Goal: Share content: Share content

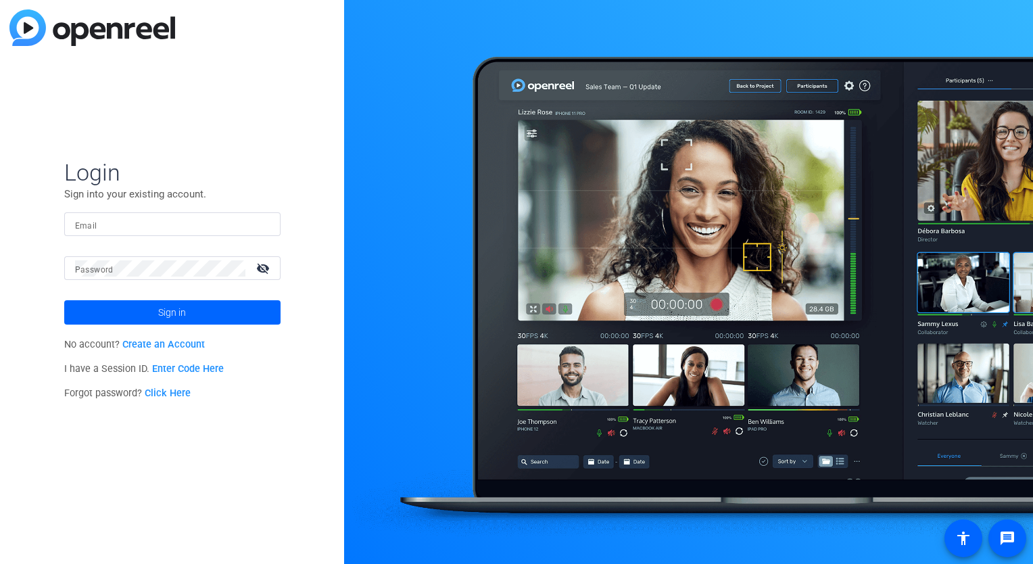
click at [184, 225] on input "Email" at bounding box center [172, 224] width 195 height 16
type input "[EMAIL_ADDRESS][DOMAIN_NAME]"
click at [64, 300] on button "Sign in" at bounding box center [172, 312] width 216 height 24
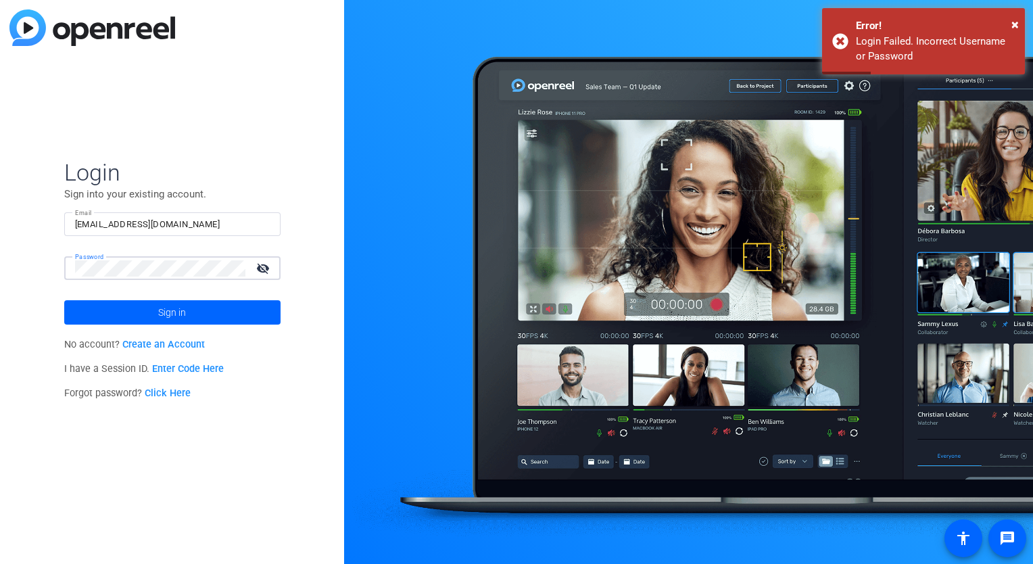
click at [27, 265] on div "Login Sign into your existing account. Email [EMAIL_ADDRESS][DOMAIN_NAME] Passw…" at bounding box center [172, 282] width 344 height 564
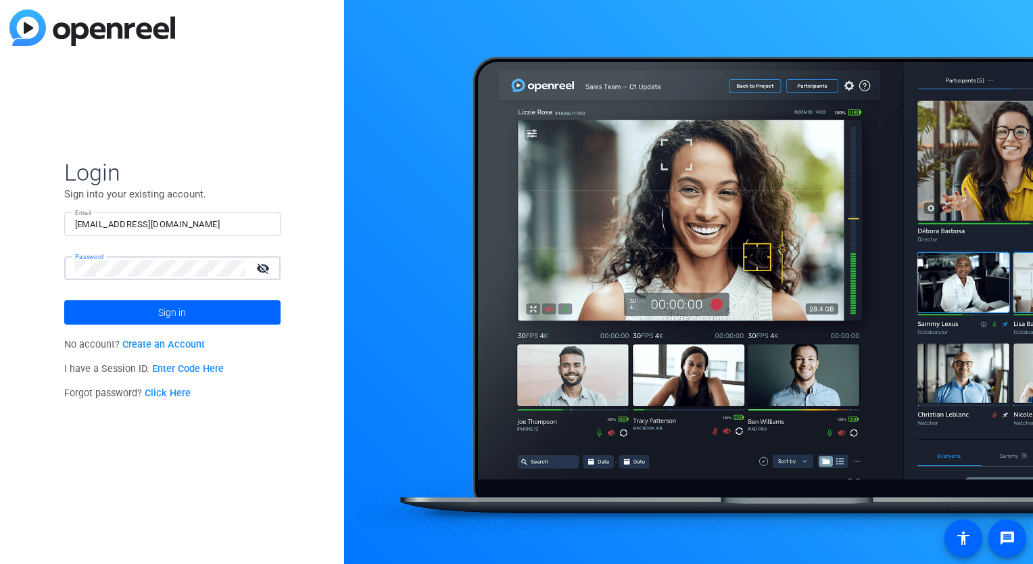
click at [64, 300] on button "Sign in" at bounding box center [172, 312] width 216 height 24
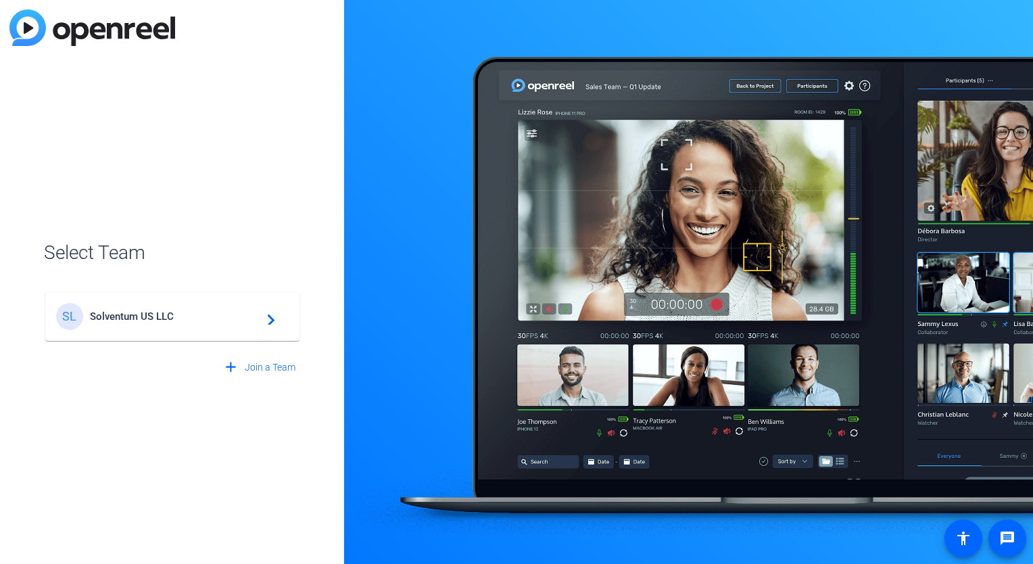
click at [91, 319] on span "Solventum US LLC" at bounding box center [174, 316] width 169 height 12
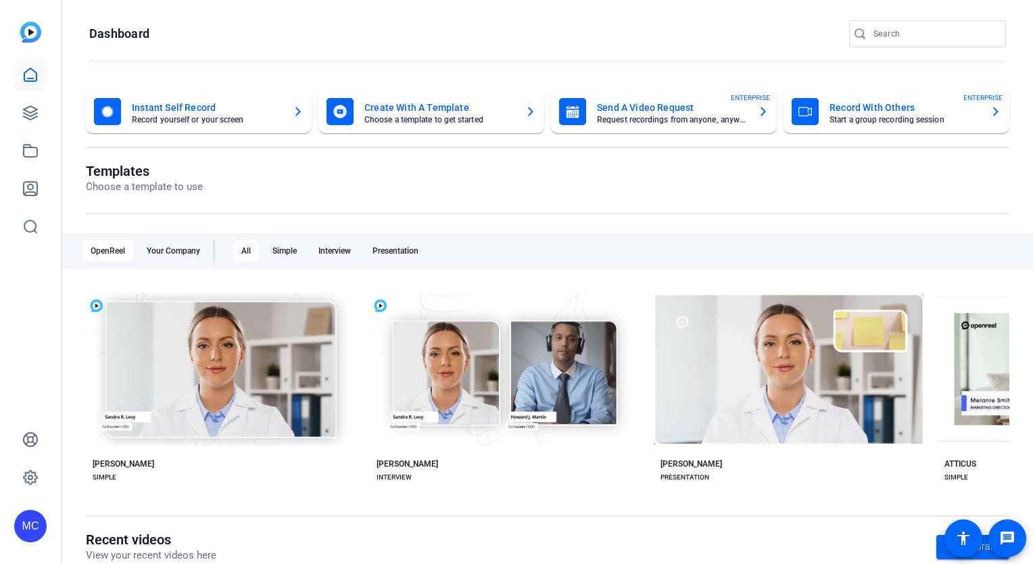
click at [154, 118] on mat-card-subtitle "Record yourself or your screen" at bounding box center [207, 120] width 150 height 8
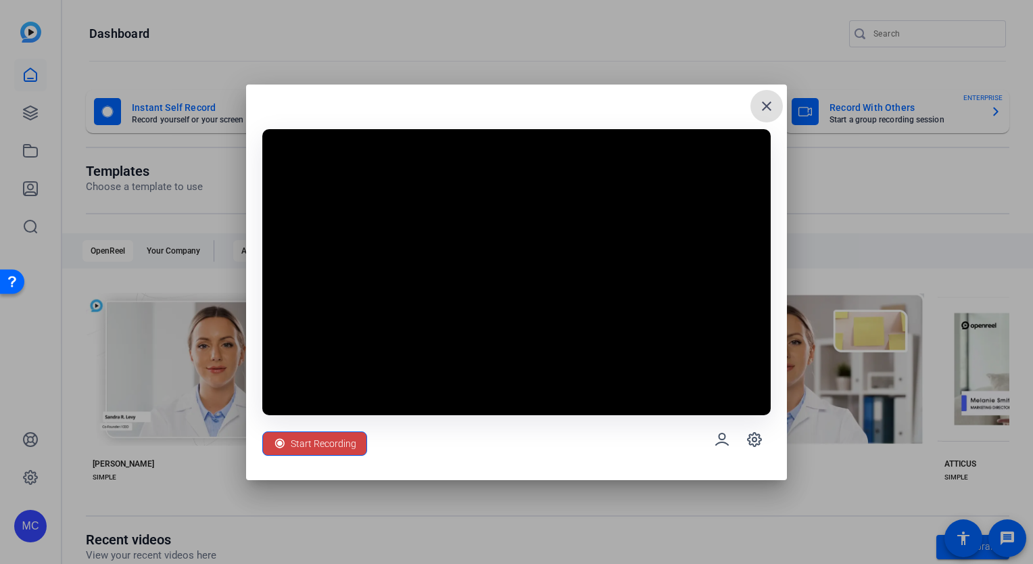
click at [411, 115] on div "close" at bounding box center [516, 112] width 509 height 22
click at [305, 444] on span "Start Recording" at bounding box center [324, 444] width 66 height 26
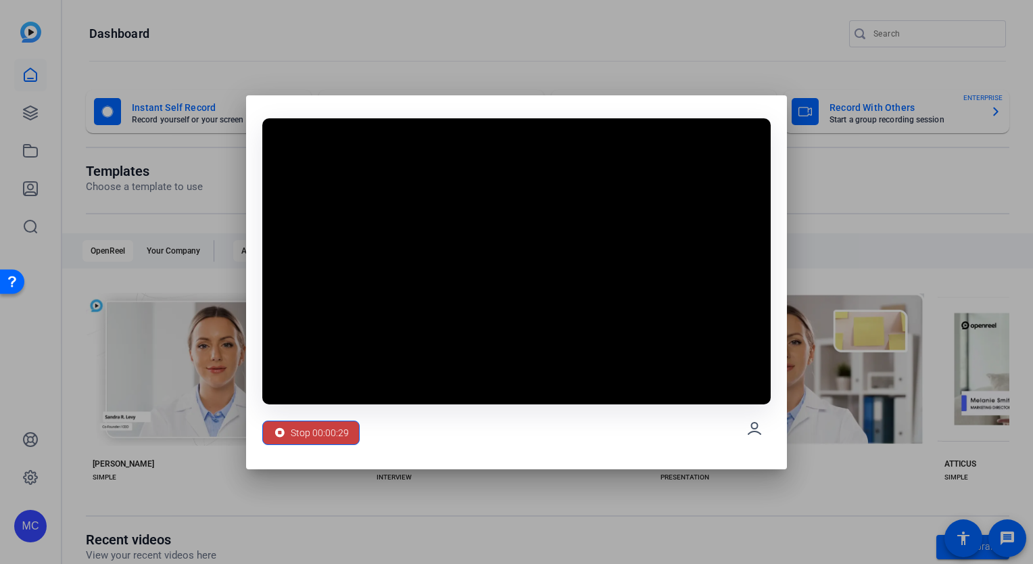
click at [338, 430] on span "Stop 00:00:29" at bounding box center [320, 433] width 58 height 26
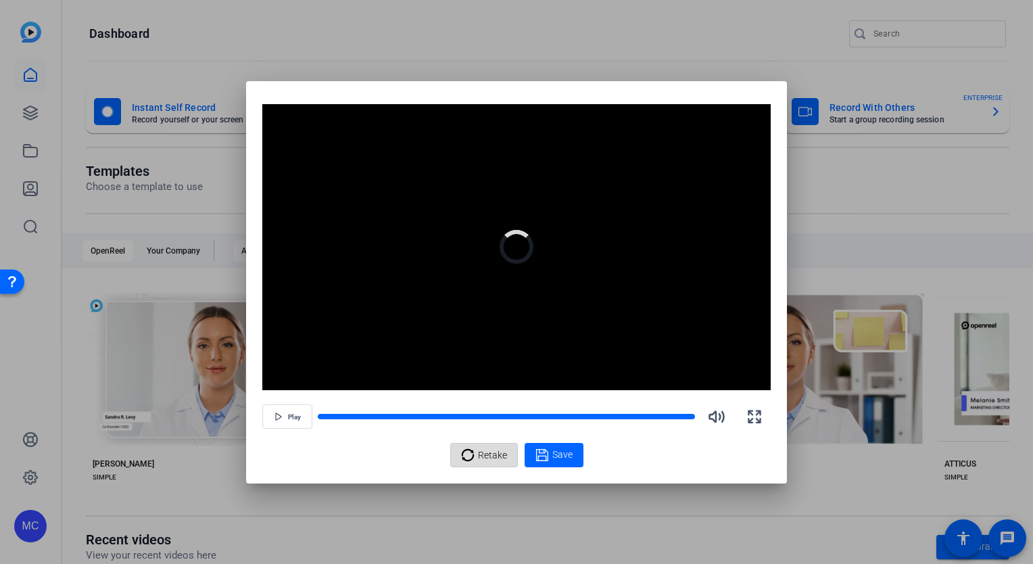
click at [491, 456] on span "Retake" at bounding box center [492, 455] width 29 height 26
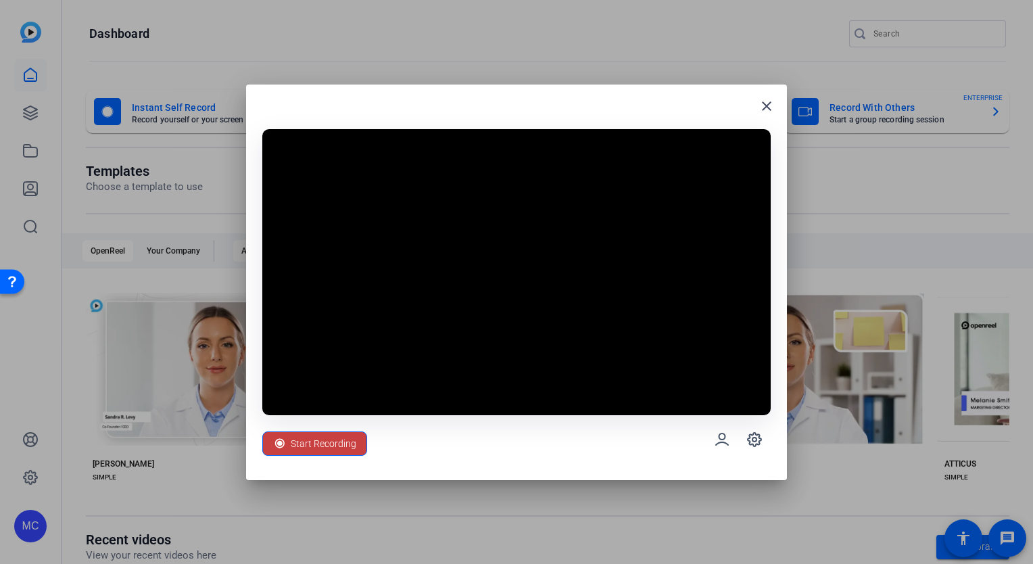
click at [322, 444] on span "Start Recording" at bounding box center [324, 444] width 66 height 26
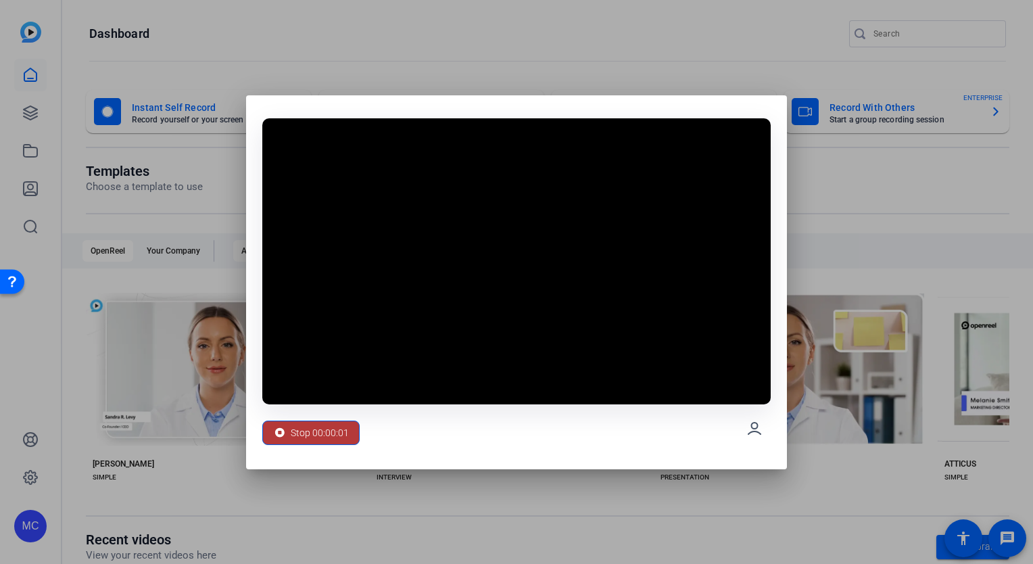
click at [320, 438] on span "Stop 00:00:01" at bounding box center [320, 433] width 58 height 26
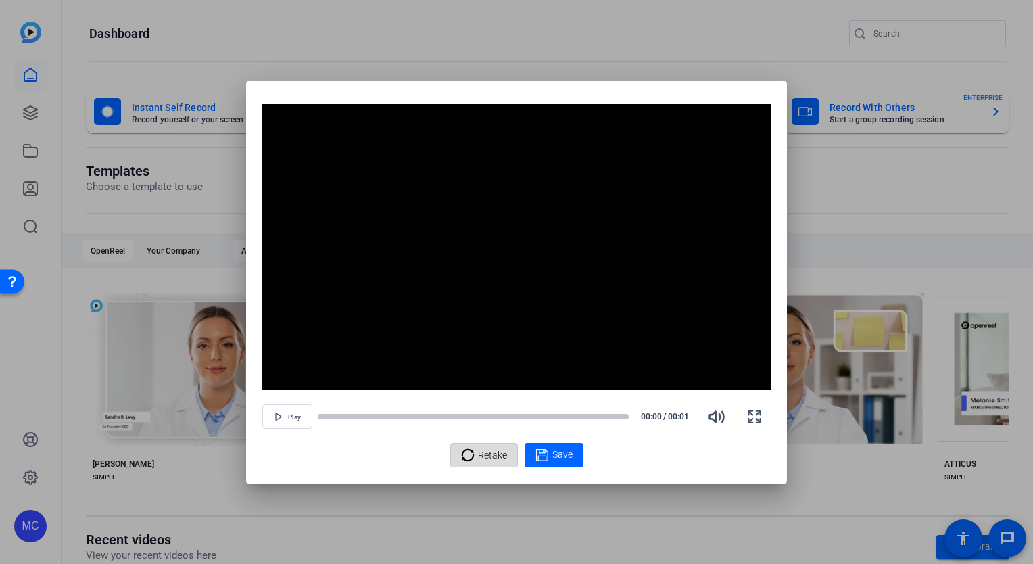
click at [496, 454] on span "Retake" at bounding box center [492, 455] width 29 height 26
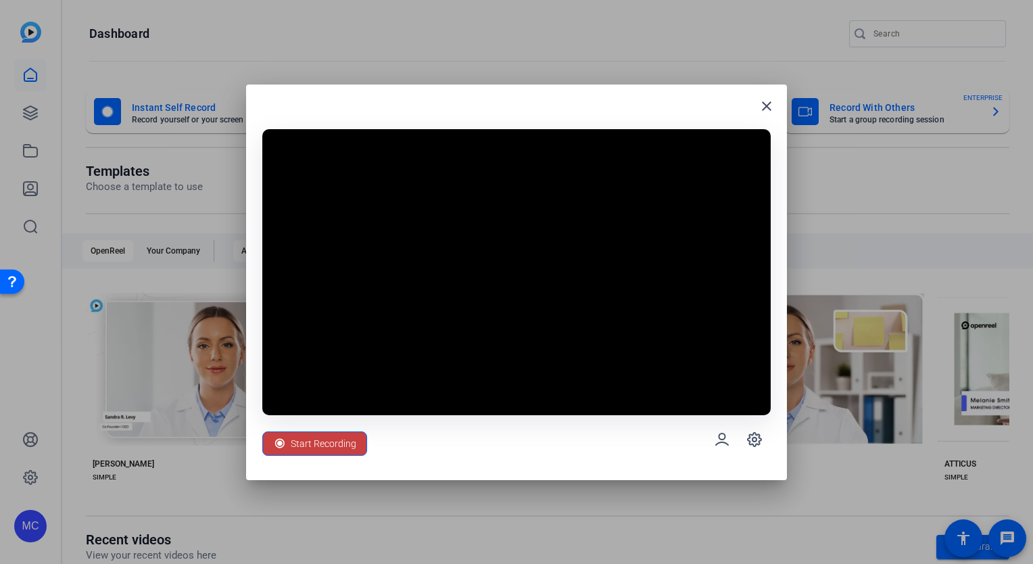
click at [322, 446] on span "Start Recording" at bounding box center [324, 444] width 66 height 26
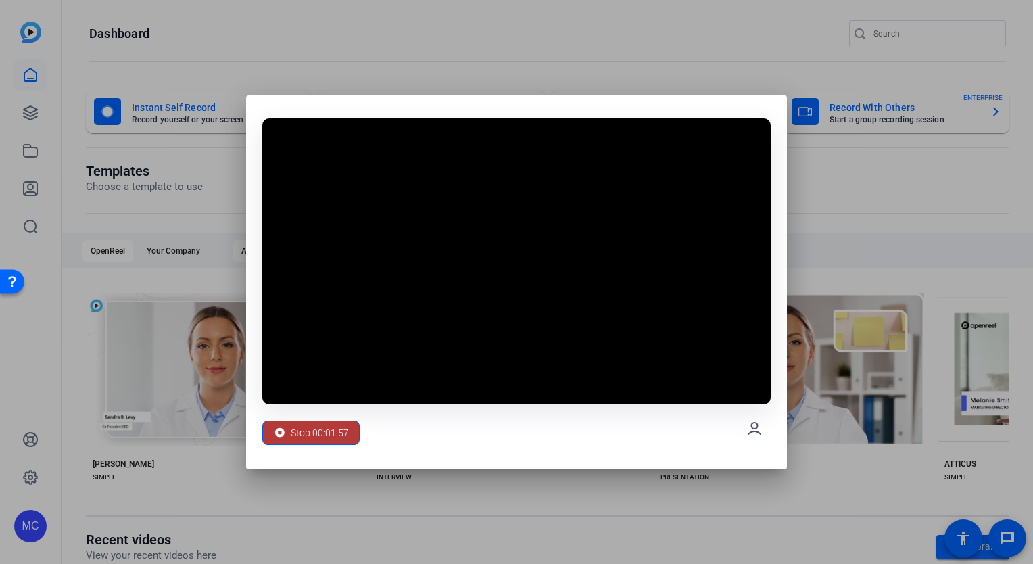
click at [324, 432] on span "Stop 00:01:57" at bounding box center [320, 433] width 58 height 26
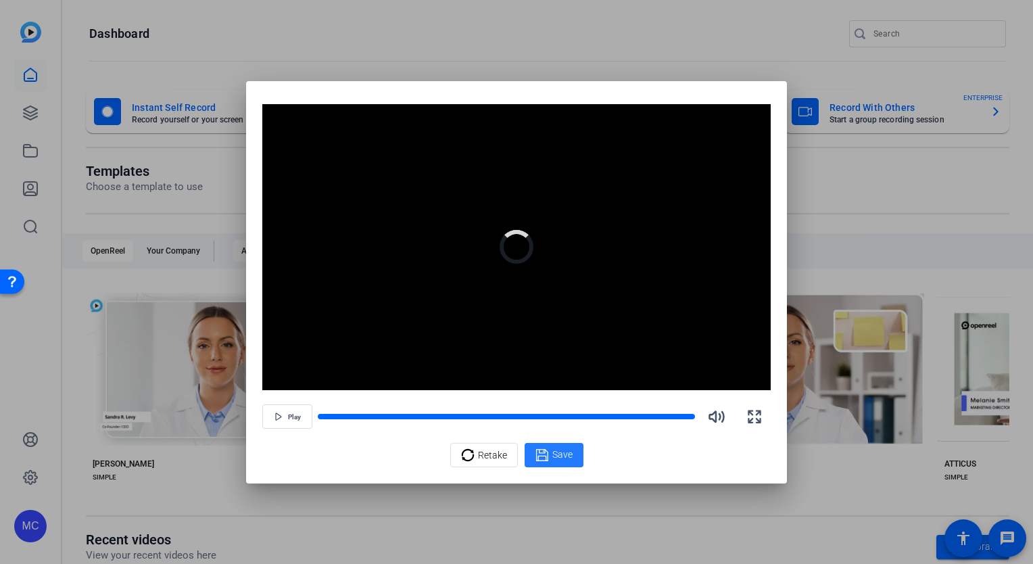
click at [545, 458] on icon at bounding box center [542, 454] width 12 height 12
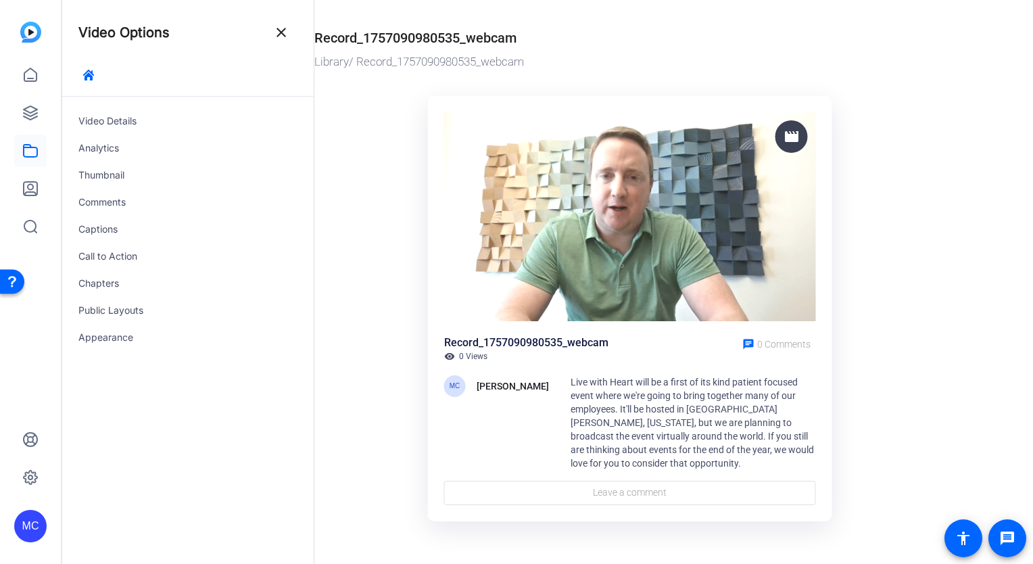
click at [551, 343] on div "Record_1757090980535_webcam" at bounding box center [526, 343] width 164 height 16
click at [420, 43] on div "Record_1757090980535_webcam" at bounding box center [415, 38] width 202 height 20
click at [110, 118] on div "Video Details" at bounding box center [188, 121] width 252 height 27
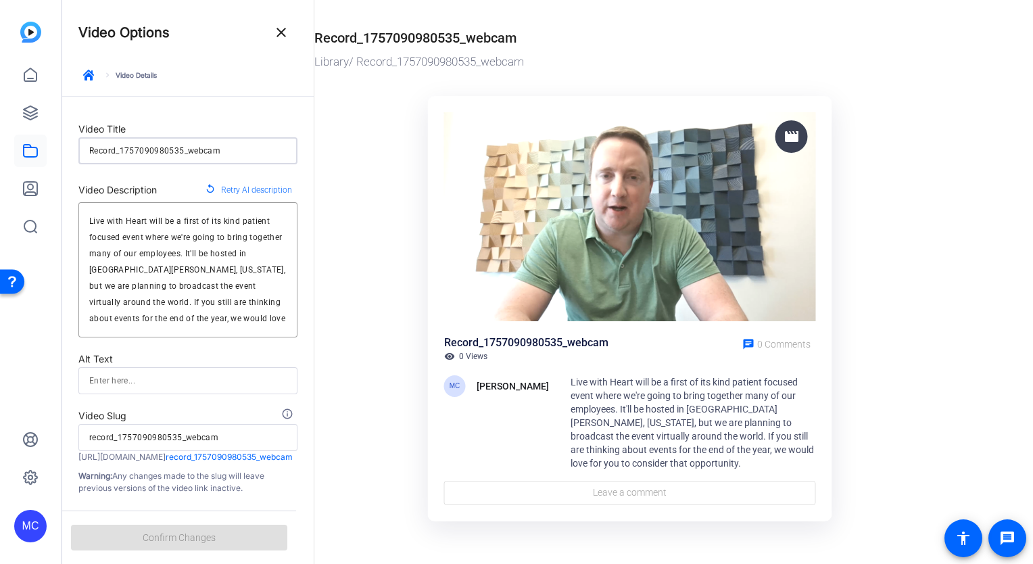
drag, startPoint x: 231, startPoint y: 151, endPoint x: 6, endPoint y: 120, distance: 226.6
click at [6, 120] on mat-sidenav-container "MC Video Options close keyboard_arrow_right Video Details Video Title Record_17…" at bounding box center [516, 282] width 1033 height 564
type input "S"
type input "s"
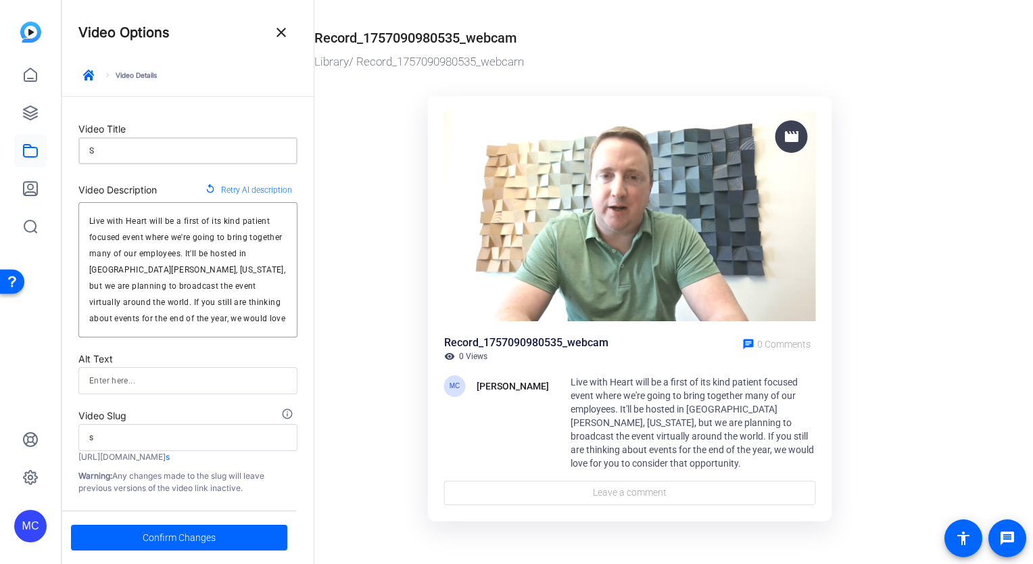
type input "Si"
type input "si"
type input "Sit"
type input "sit"
type input "Site"
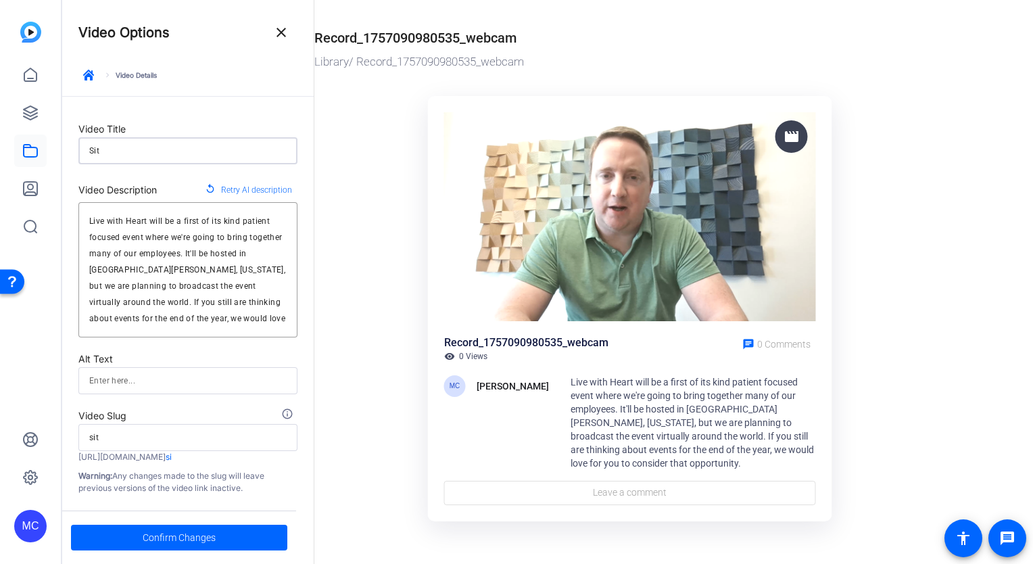
type input "site"
type input "Site"
type input "site"
type input "Site"
type input "site"
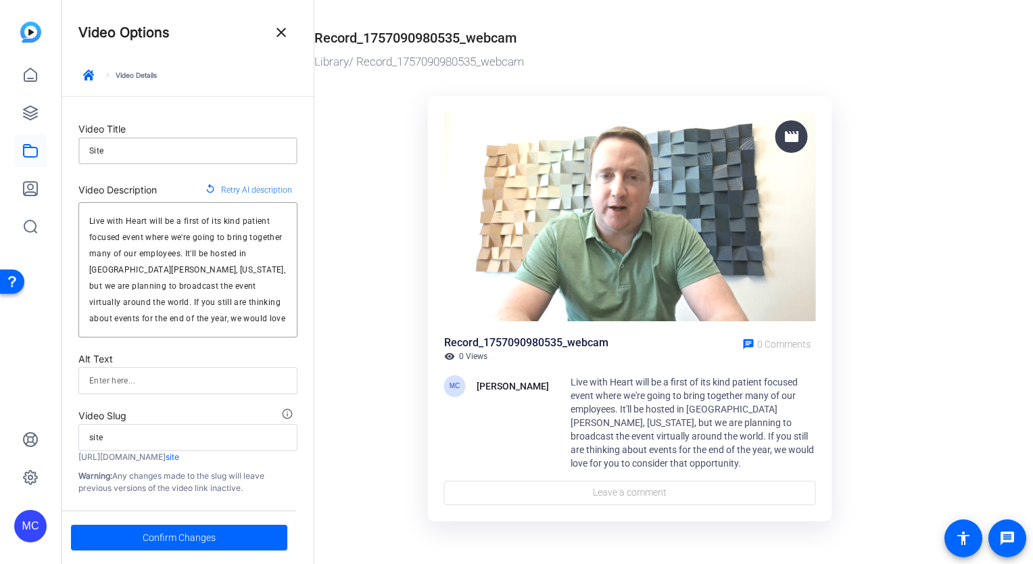
type input "Sit"
type input "sit"
type input "Si"
type input "si"
type input "S"
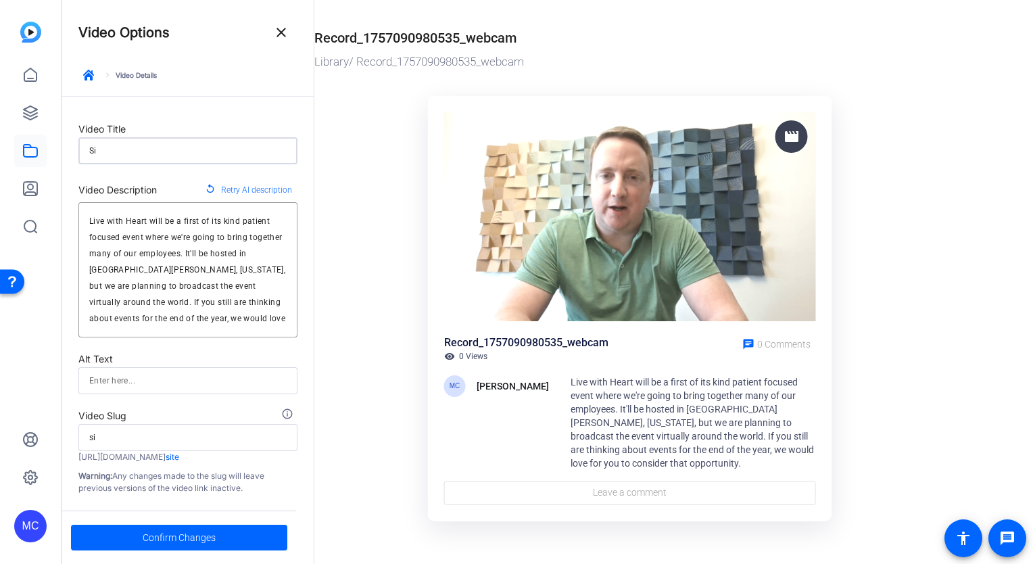
type input "s"
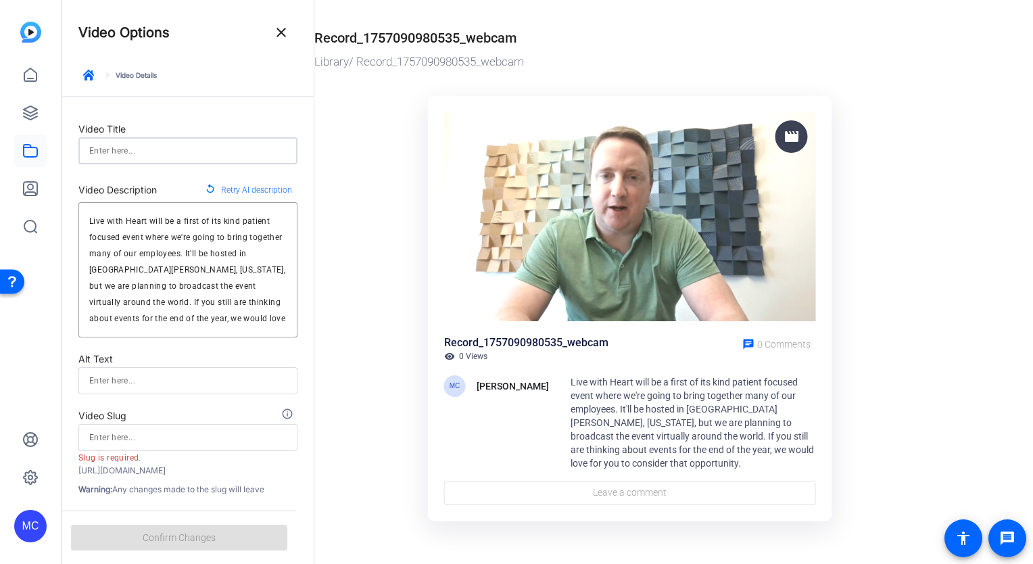
type input "L"
type input "l"
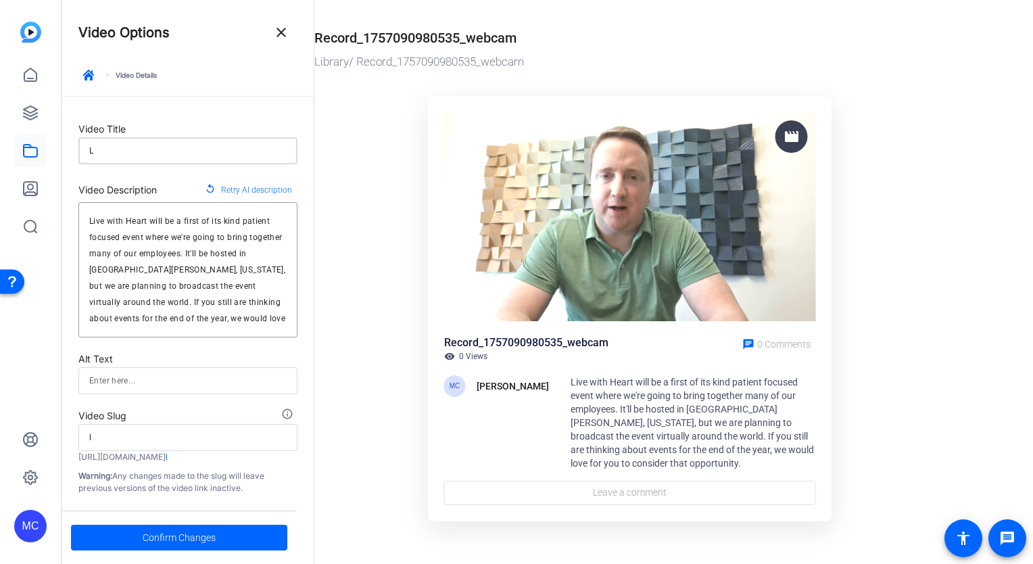
type input "Li"
type input "li"
type input "Liv"
type input "liv"
type input "Live"
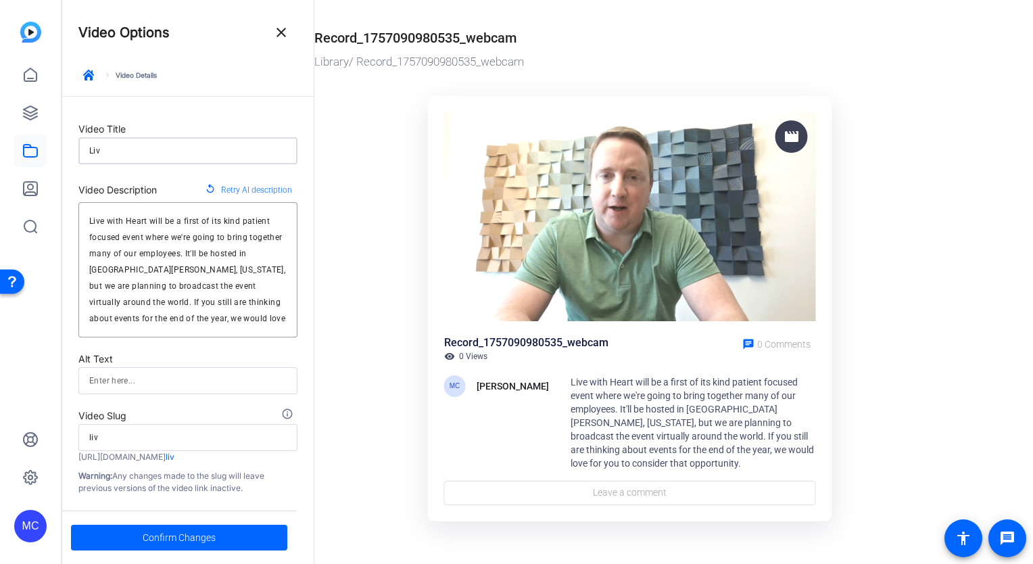
type input "live"
type input "Live"
type input "live"
type input "Live W"
type input "live-w"
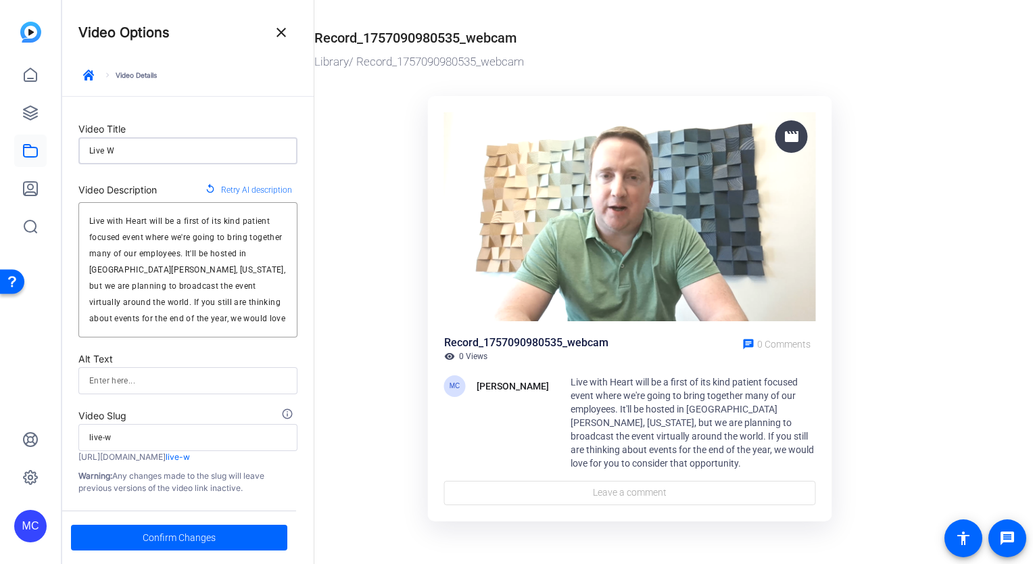
type input "Live Wi"
type input "live-wi"
type input "Live Wit"
type input "live-wit"
type input "Live With"
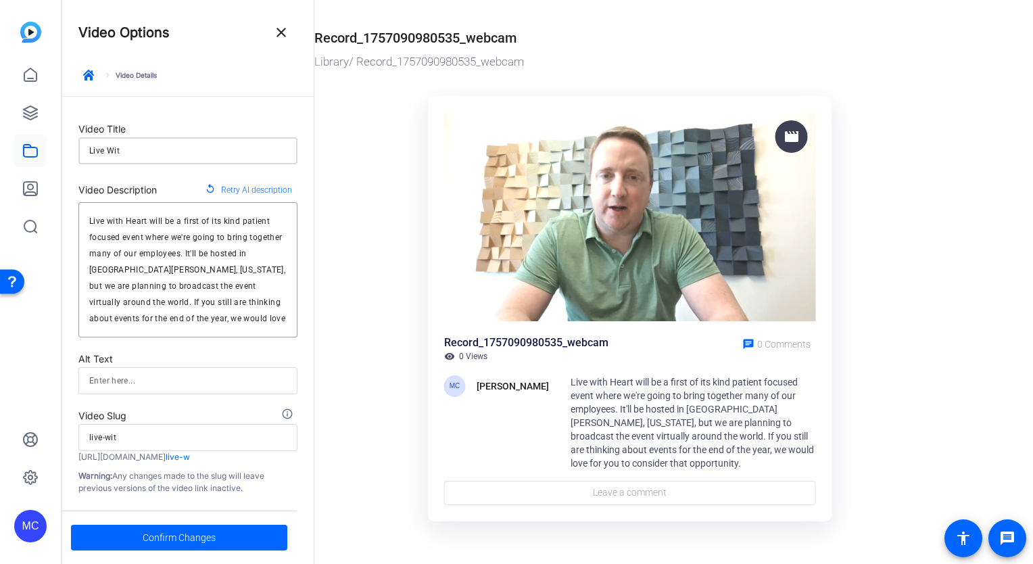
type input "live-with"
type input "Live With"
type input "live-with"
type input "Live With H"
type input "live-with-h"
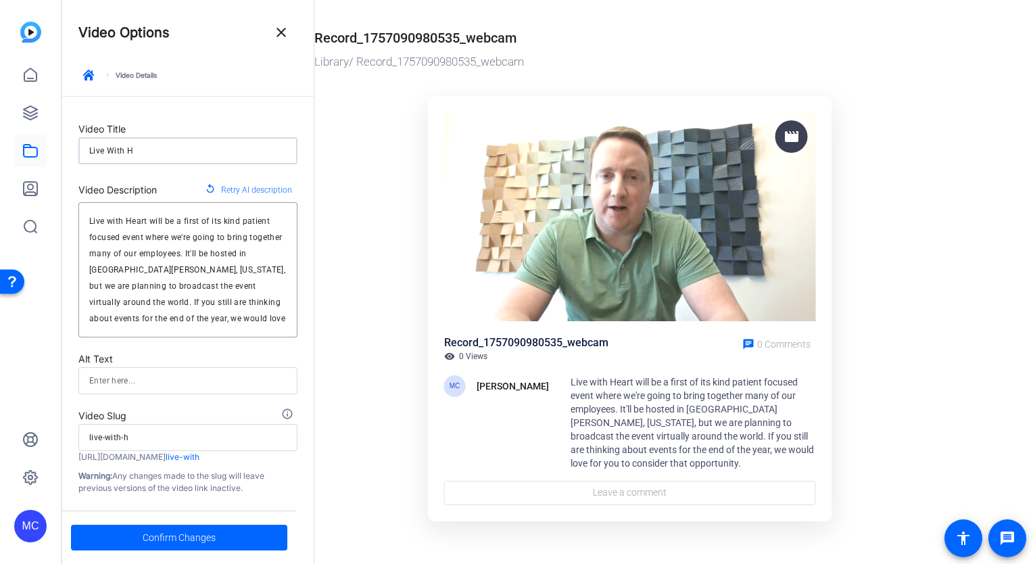
type input "Live With He"
type input "live-with-he"
type input "Live With Hea"
type input "live-with-hea"
type input "Live With Hear"
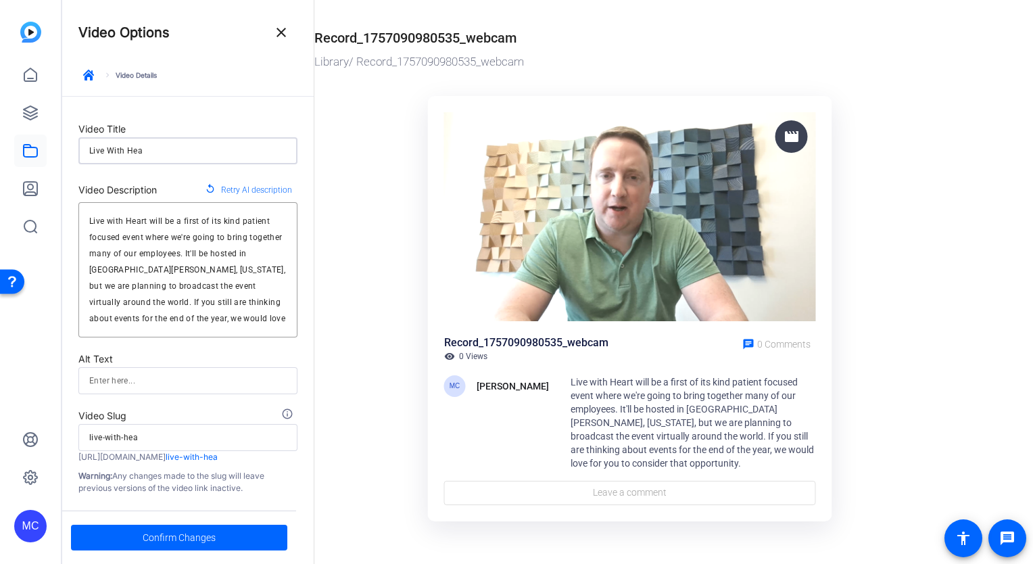
type input "live-with-hear"
type input "Live With Heart"
type input "live-with-heart"
type input "Live With Heart"
type input "live-with-heart"
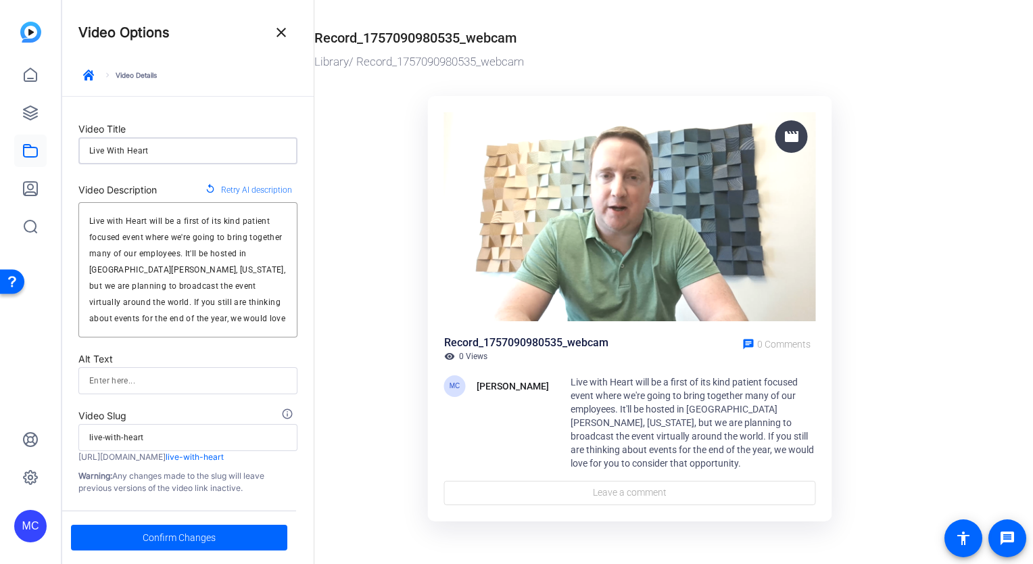
type input "Live With Heart P"
type input "live-with-heart-p"
type input "Live With Heart Pr"
type input "live-with-heart-pr"
type input "Live With Heart Pre"
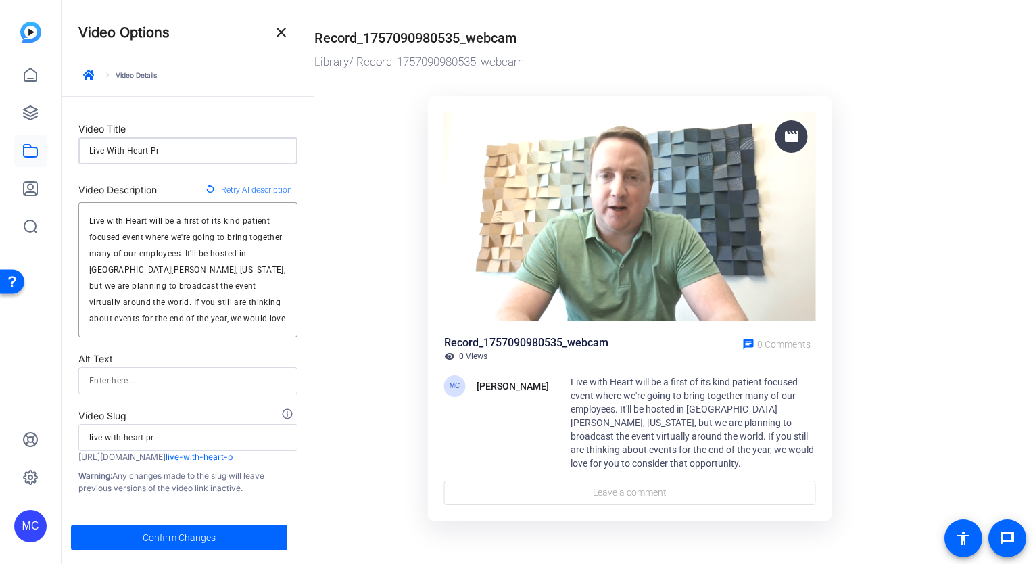
type input "live-with-heart-pre"
type input "Live With Heart Prev"
type input "live-with-heart-prev"
type input "Live With Heart Previ"
type input "live-with-heart-previ"
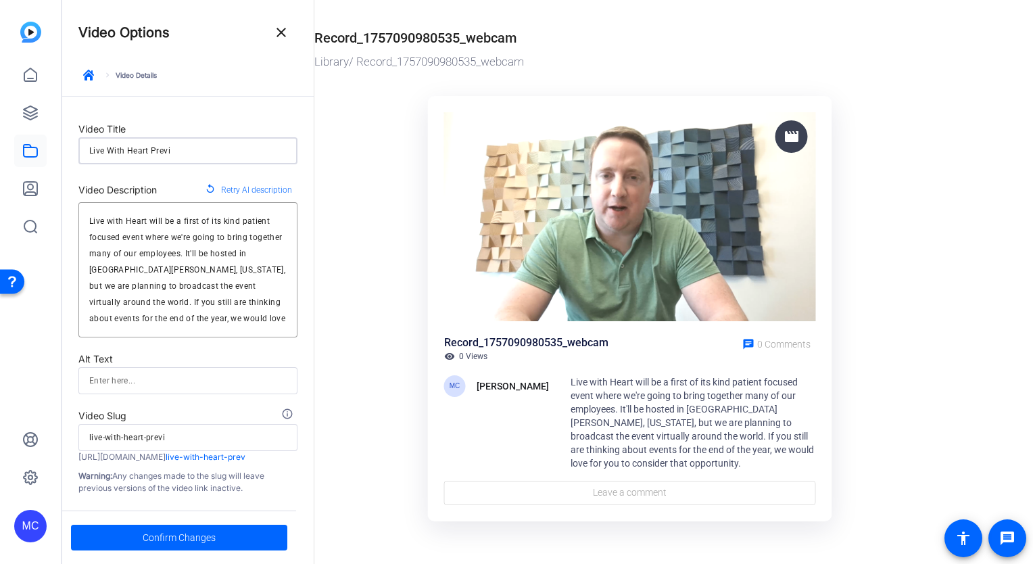
type input "Live With Heart Previe"
type input "live-with-heart-previe"
type input "Live With Heart Preview"
type input "live-with-heart-preview"
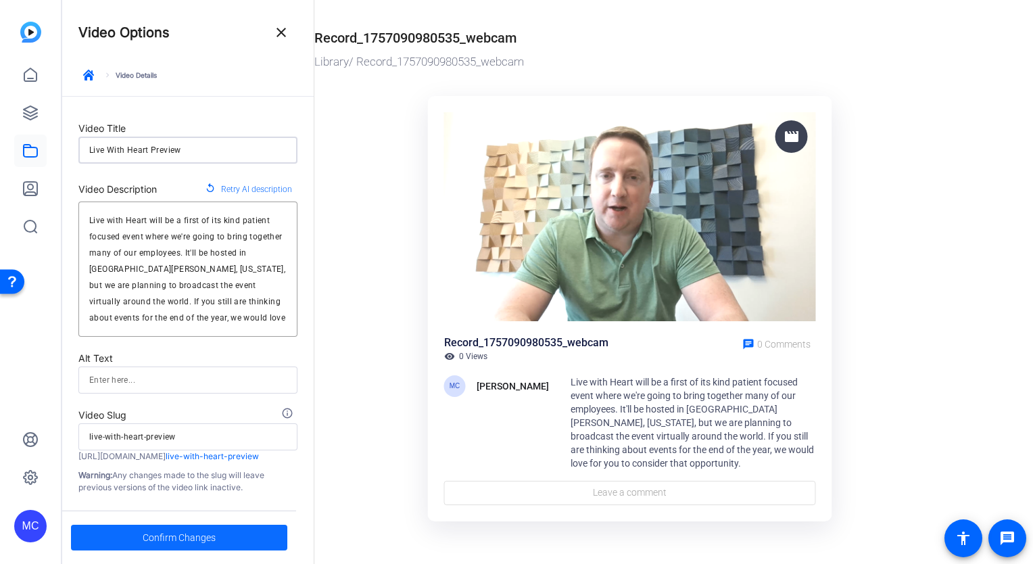
type input "Live With Heart Preview"
click at [183, 539] on span "Confirm Changes" at bounding box center [179, 538] width 73 height 26
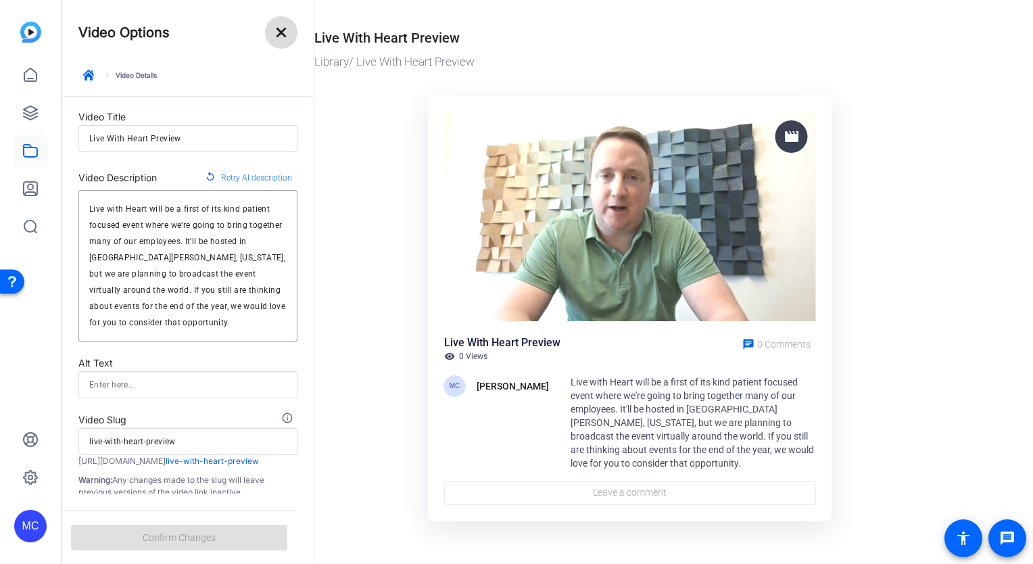
click at [280, 39] on mat-icon "close" at bounding box center [281, 32] width 16 height 16
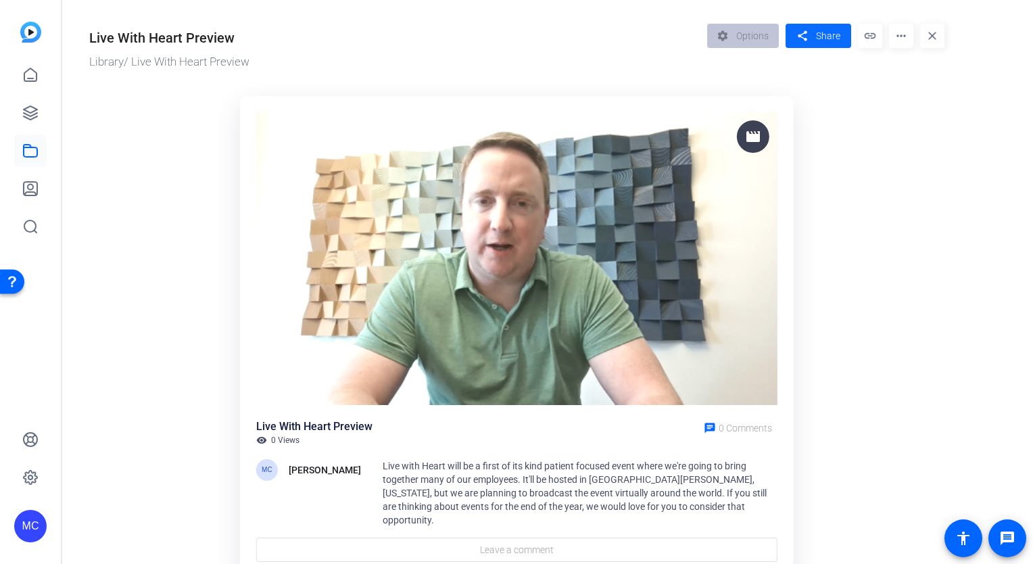
click at [830, 31] on span "Share" at bounding box center [828, 36] width 24 height 14
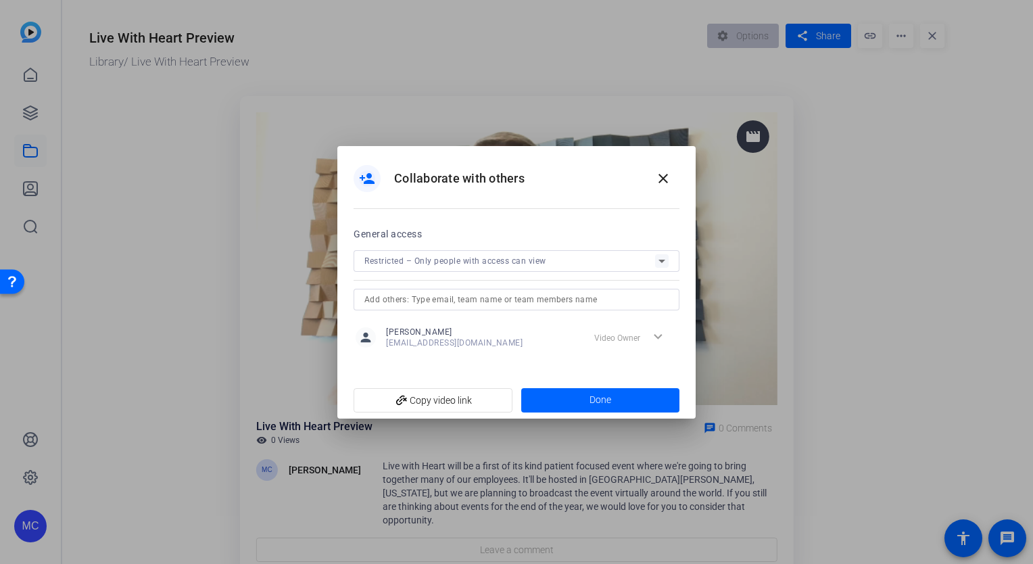
click at [463, 263] on span "Restricted – Only people with access can view" at bounding box center [456, 260] width 182 height 9
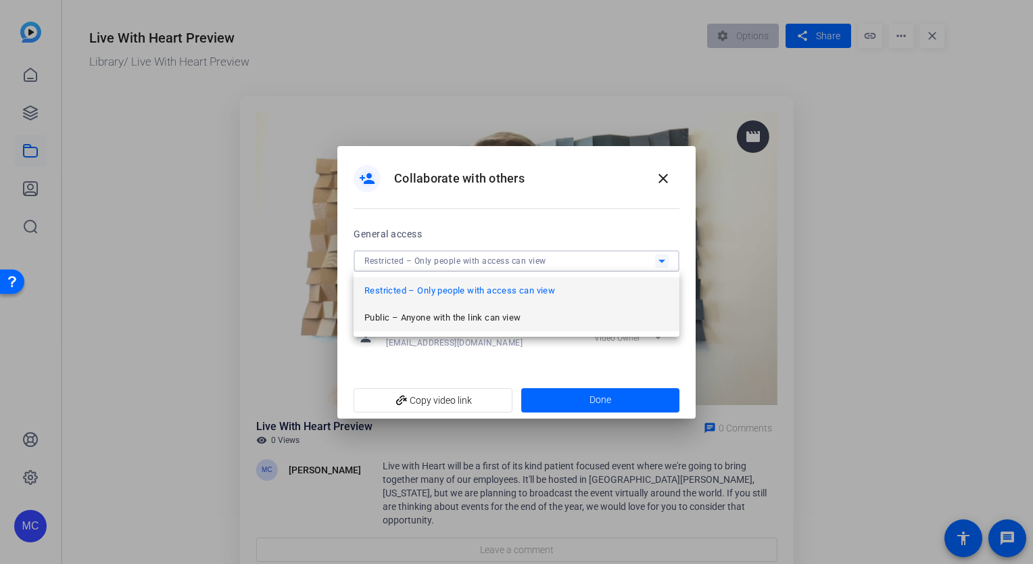
click at [444, 318] on span "Public – Anyone with the link can view" at bounding box center [443, 318] width 156 height 16
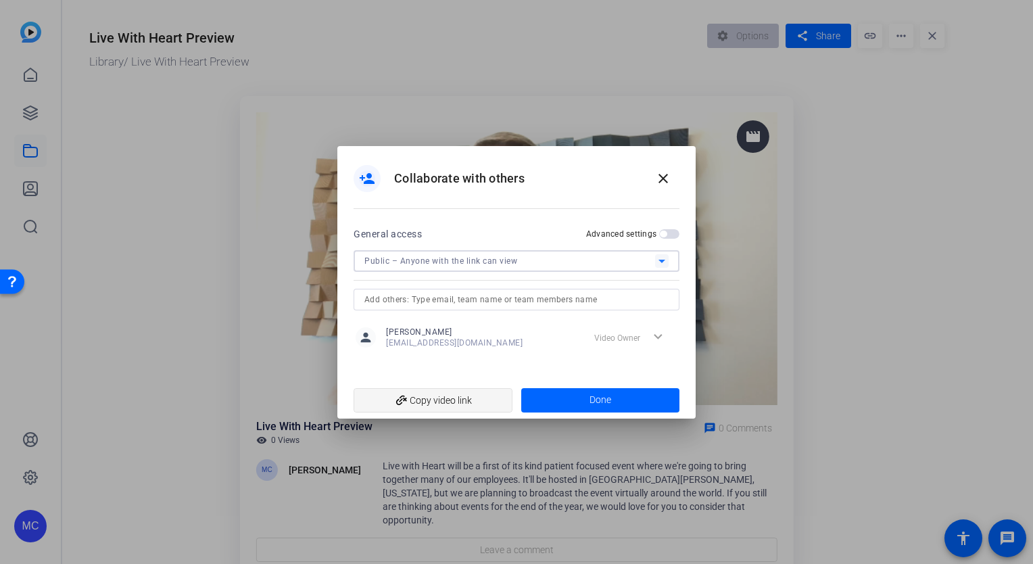
click at [453, 403] on span "add_link Copy video link" at bounding box center [433, 401] width 137 height 26
click at [557, 393] on span at bounding box center [600, 400] width 159 height 32
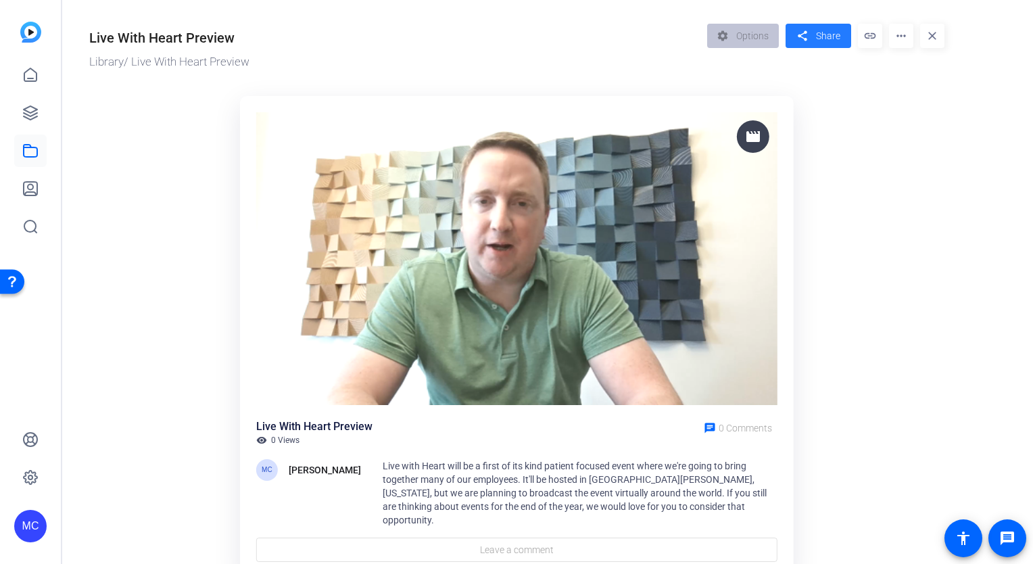
click at [822, 46] on span at bounding box center [819, 36] width 66 height 32
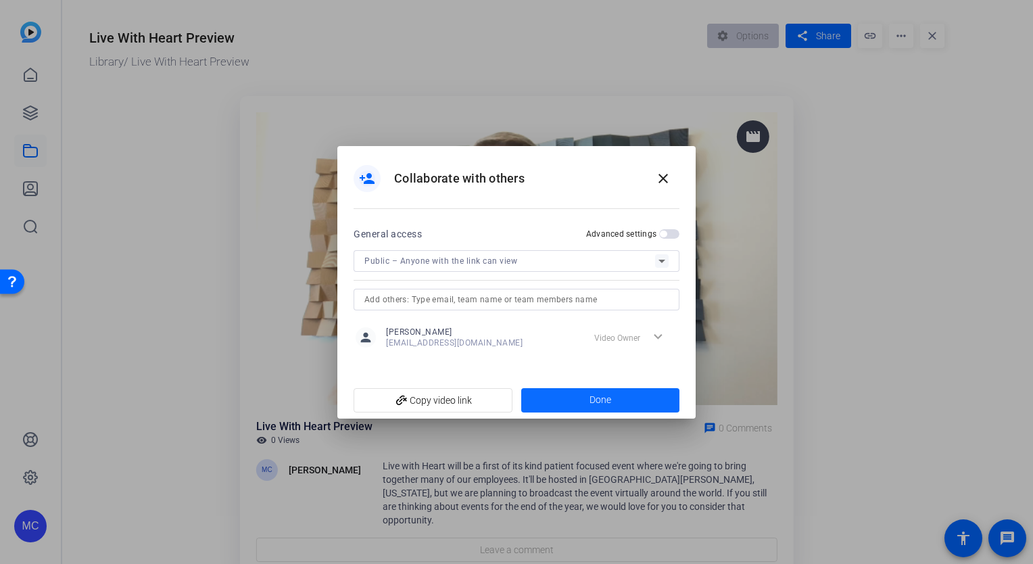
click at [582, 399] on span at bounding box center [600, 400] width 159 height 32
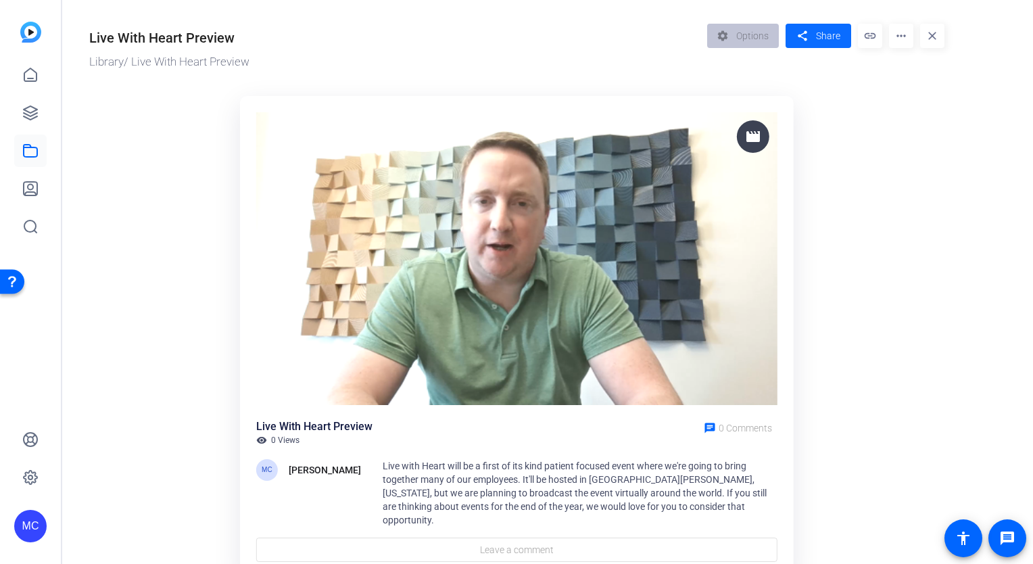
click at [837, 33] on span "Share" at bounding box center [828, 36] width 24 height 14
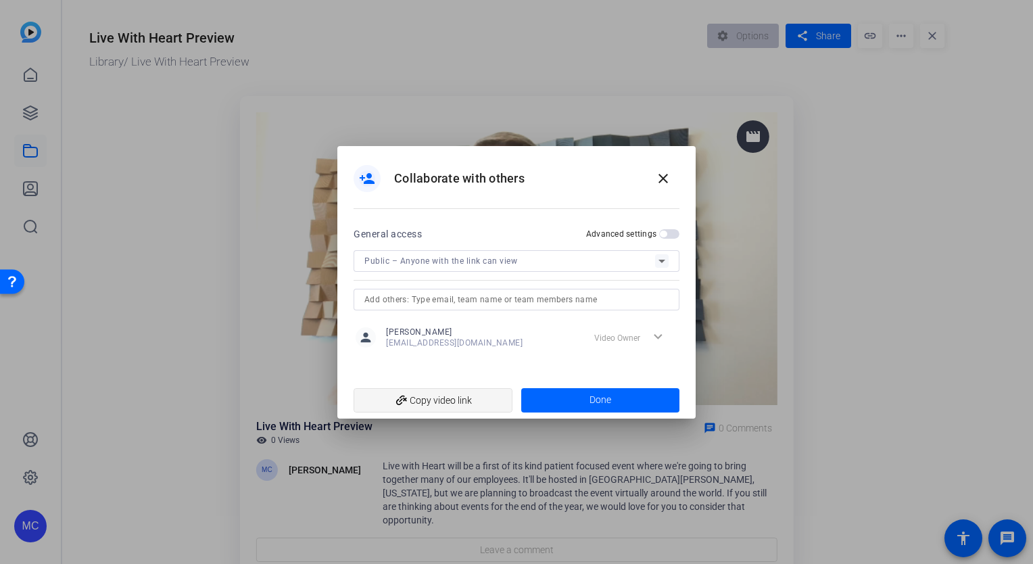
click at [476, 399] on span "add_link Copy video link" at bounding box center [433, 401] width 137 height 26
click at [668, 179] on mat-icon "close" at bounding box center [663, 178] width 16 height 16
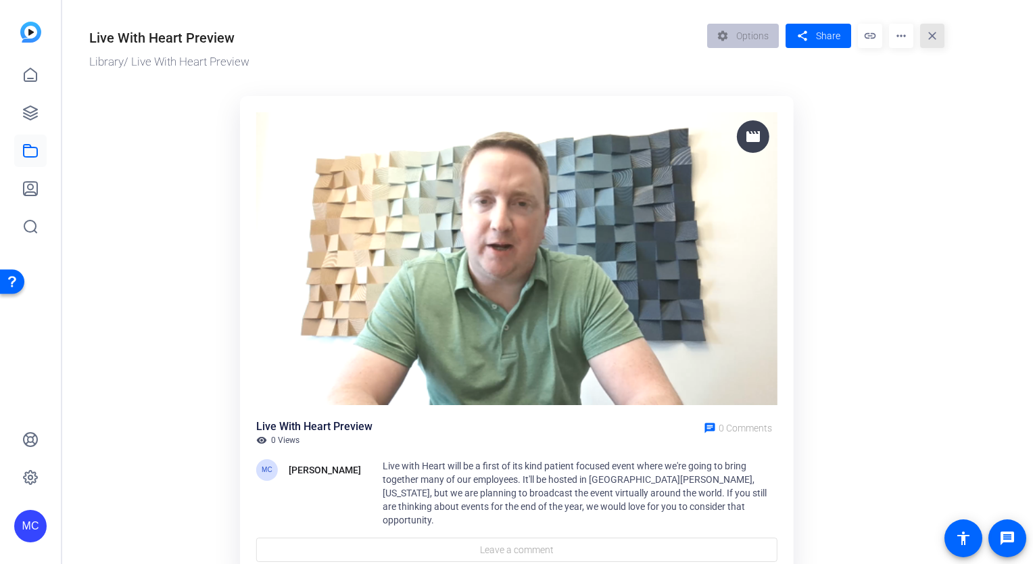
click at [932, 41] on mat-icon "close" at bounding box center [932, 36] width 24 height 24
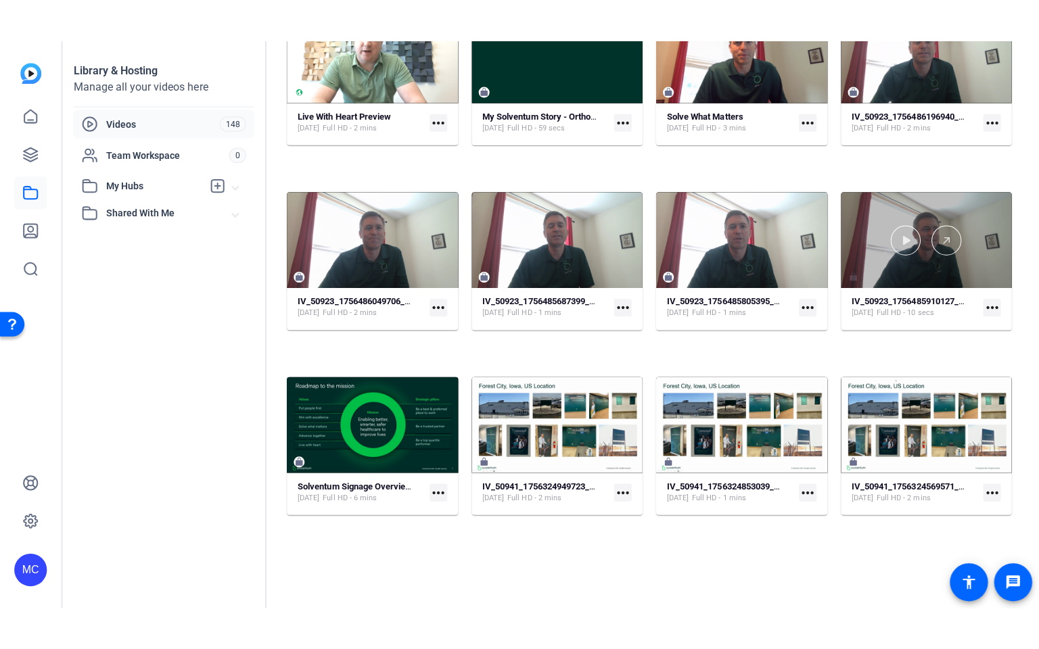
scroll to position [54, 0]
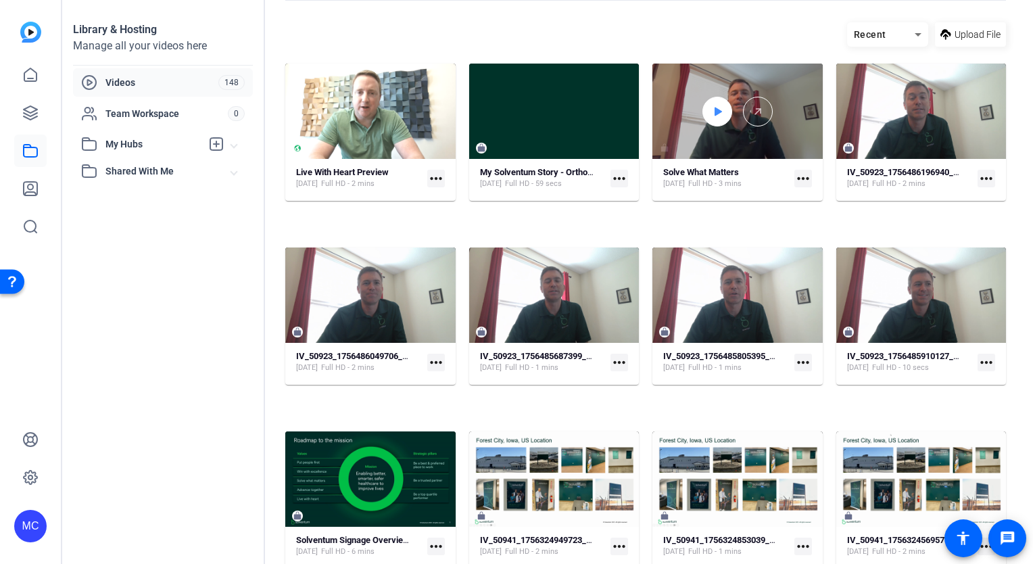
click at [723, 120] on icon at bounding box center [717, 111] width 11 height 16
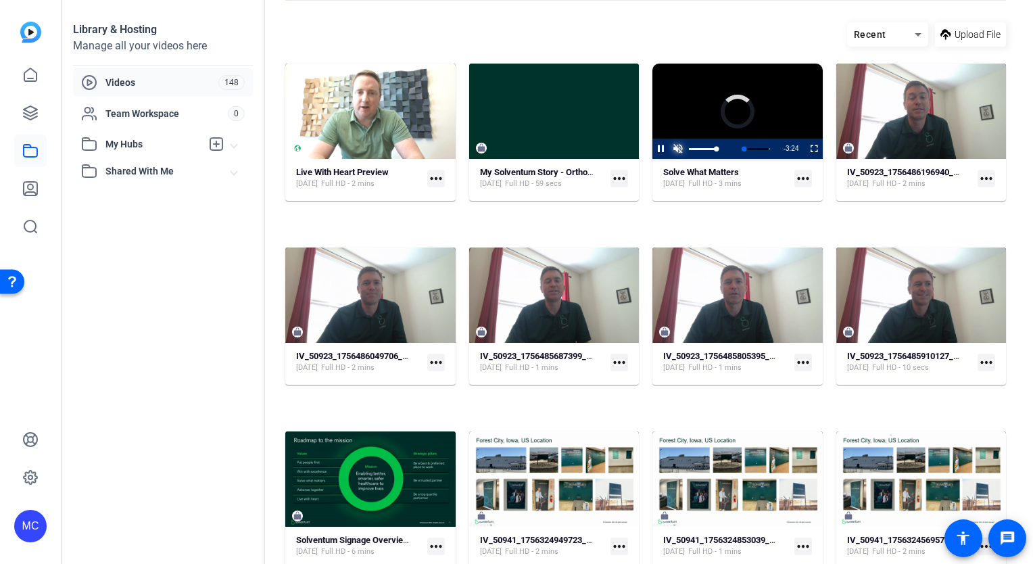
click at [686, 149] on span "Video Player" at bounding box center [678, 149] width 17 height 0
click at [806, 159] on span "Video Player" at bounding box center [806, 149] width 0 height 20
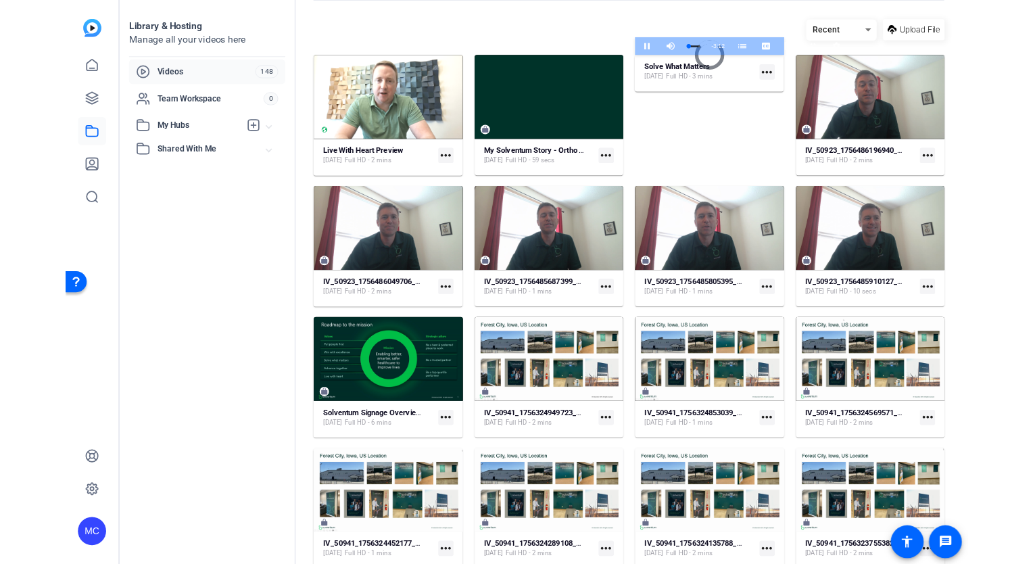
scroll to position [0, 0]
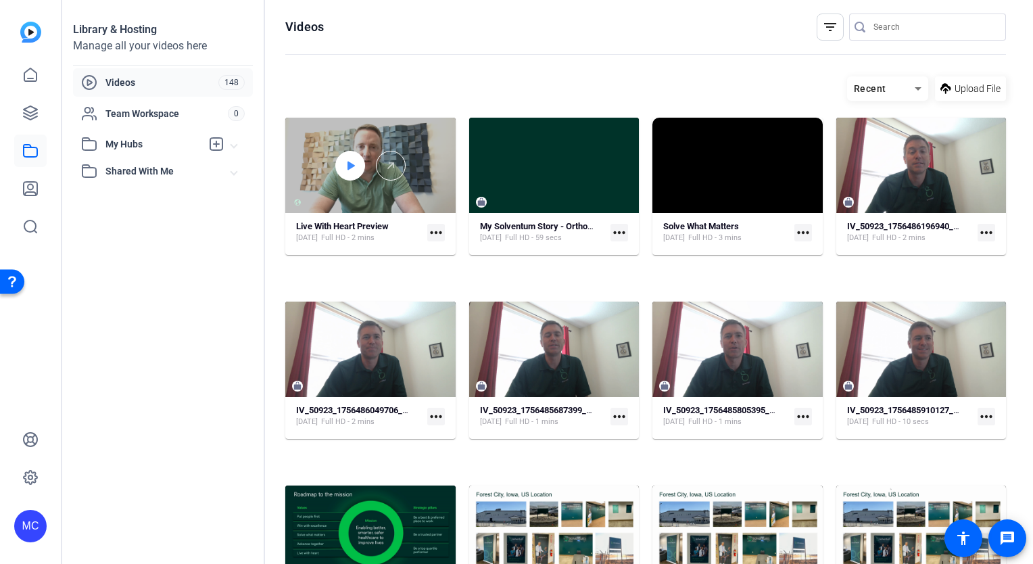
click at [356, 174] on icon at bounding box center [350, 166] width 11 height 16
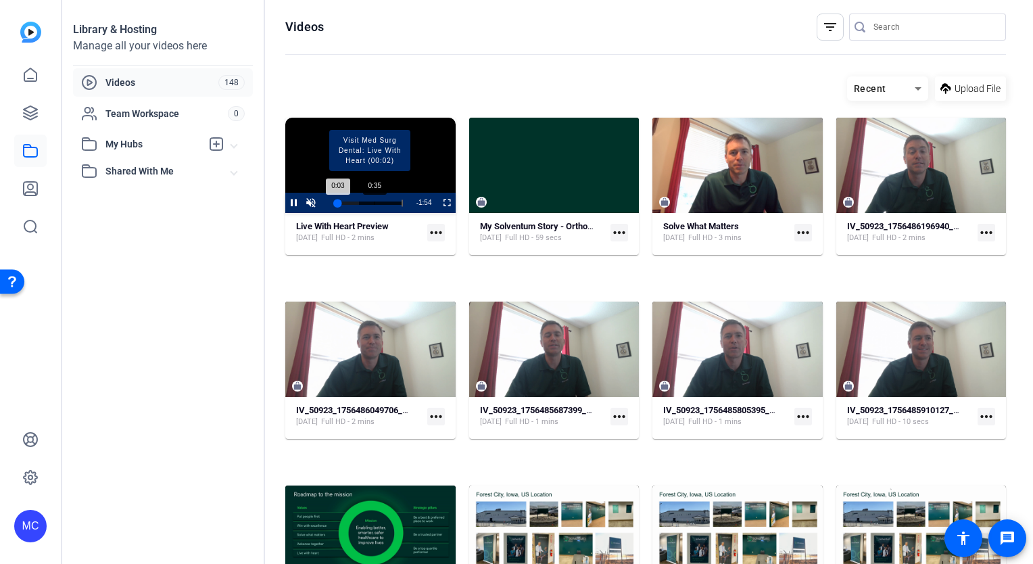
click at [373, 205] on div "Loaded : 34.10% 0:35 0:03 Visit Med Surg Dental: Live With Heart (00:02)" at bounding box center [369, 203] width 67 height 3
